Goal: Navigation & Orientation: Find specific page/section

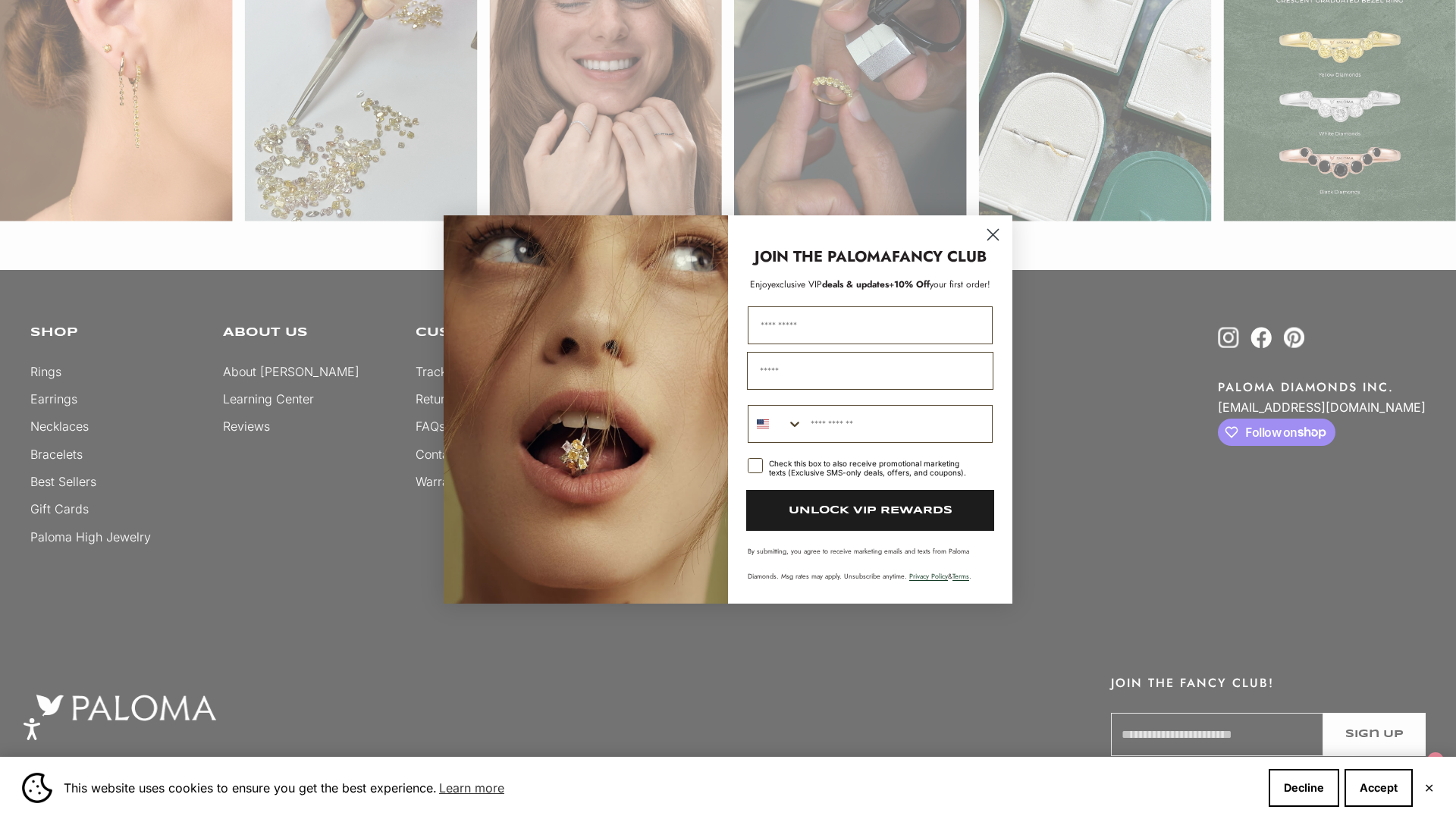
scroll to position [2630, 0]
